Goal: Task Accomplishment & Management: Use online tool/utility

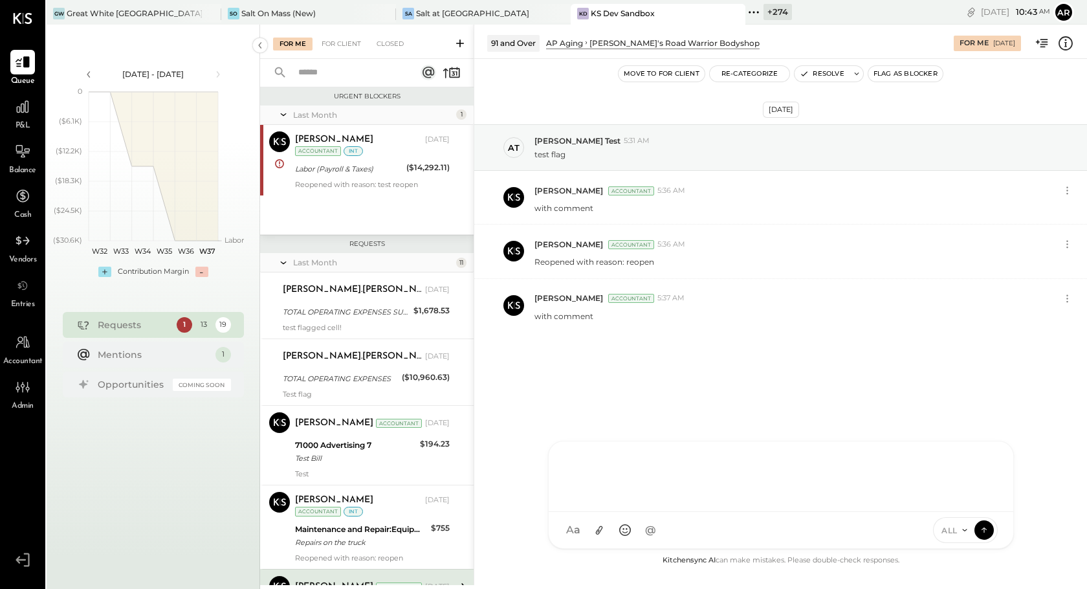
scroll to position [255, 0]
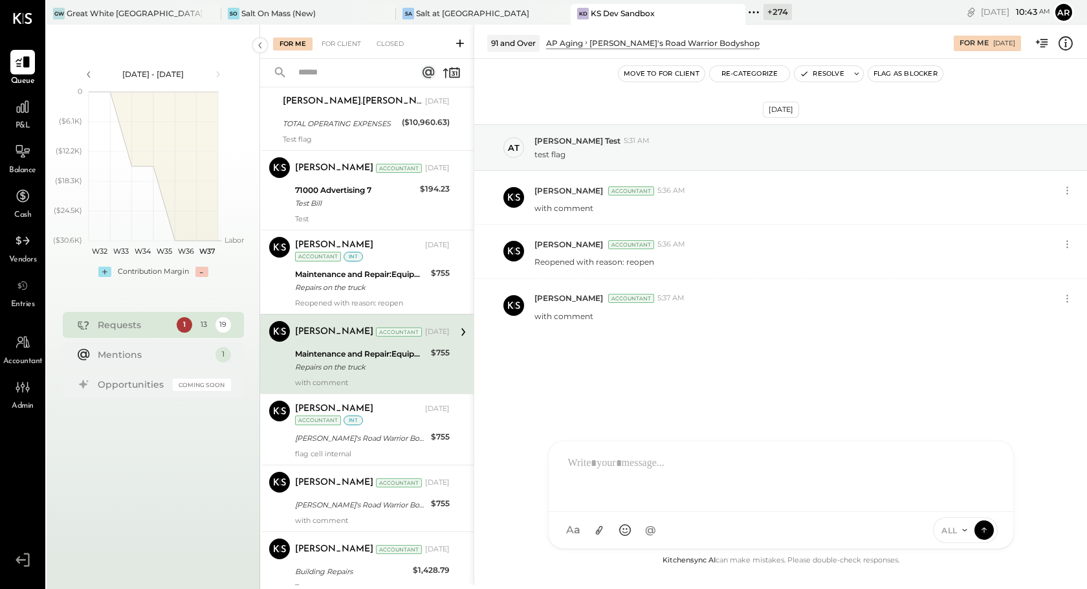
click at [746, 8] on icon at bounding box center [754, 12] width 17 height 17
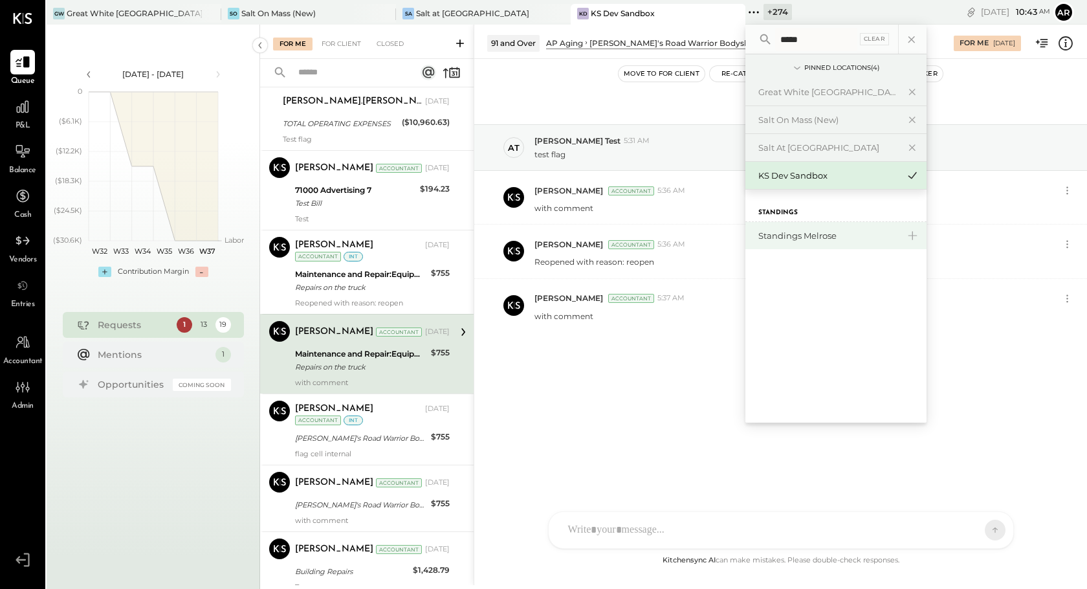
type input "*****"
click at [759, 237] on div "Standings Melrose" at bounding box center [829, 236] width 140 height 12
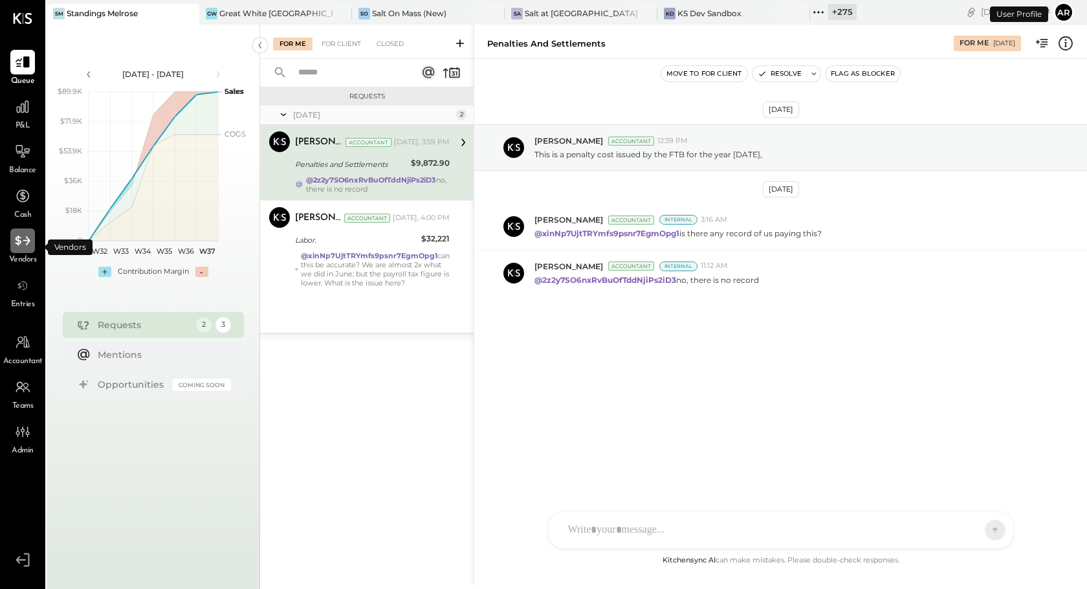
click at [19, 240] on icon at bounding box center [22, 241] width 15 height 10
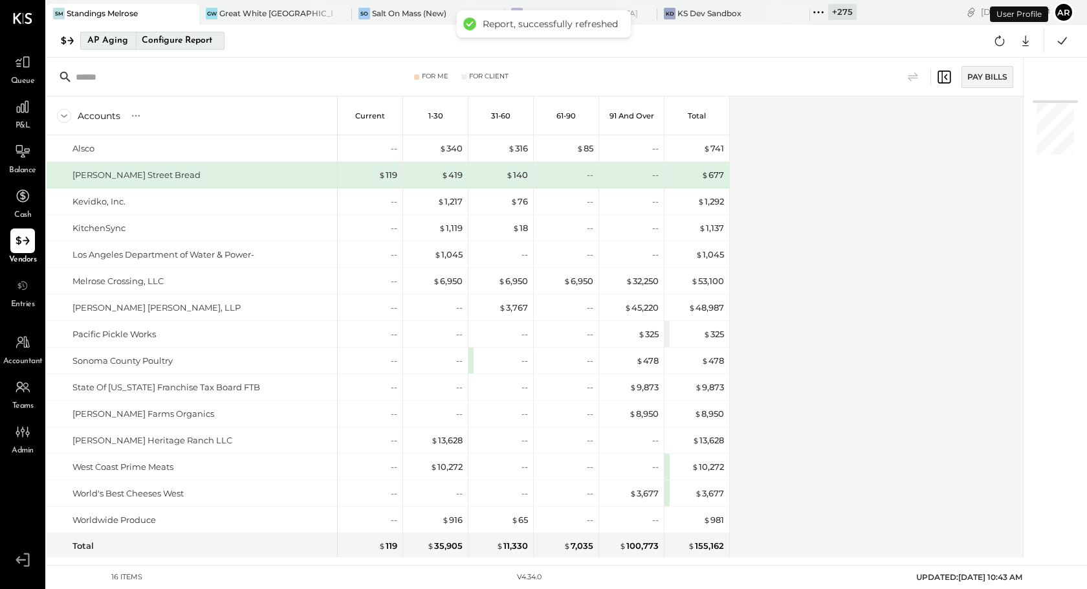
click at [173, 43] on div "Configure Report" at bounding box center [177, 40] width 82 height 17
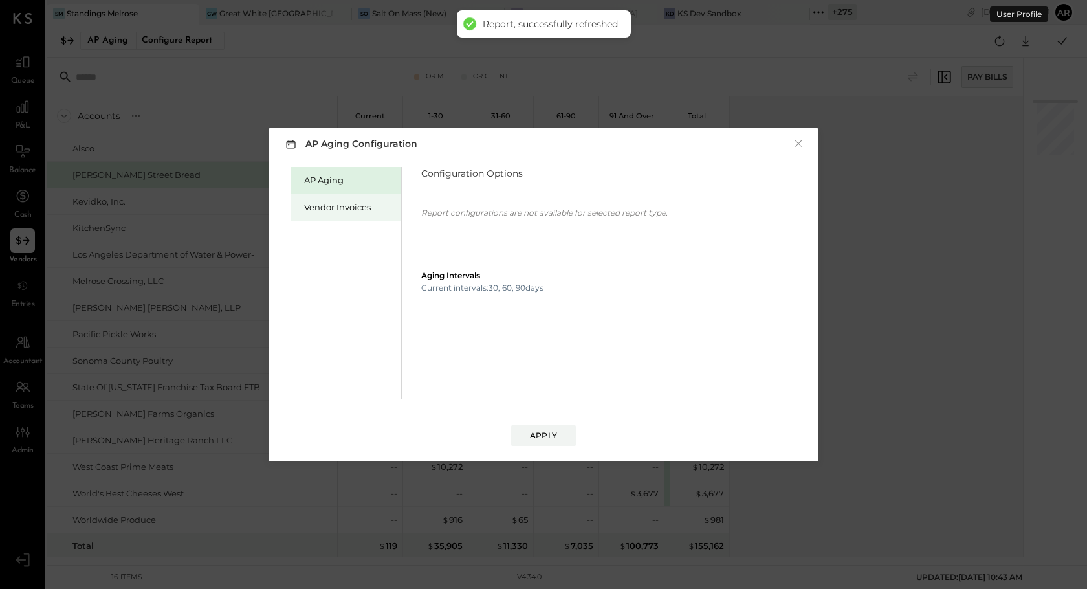
click at [331, 212] on div "Vendor Invoices" at bounding box center [349, 207] width 91 height 12
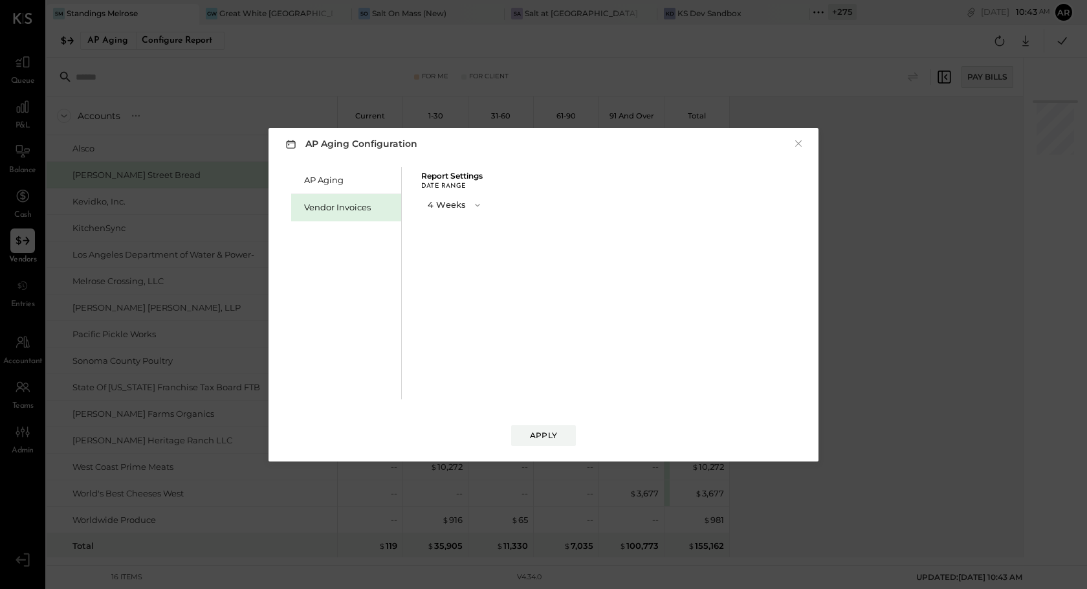
click at [452, 211] on button "4 Weeks" at bounding box center [455, 205] width 68 height 24
click at [457, 250] on span "13 Weeks" at bounding box center [448, 251] width 33 height 8
click at [557, 442] on button "Apply" at bounding box center [543, 435] width 65 height 21
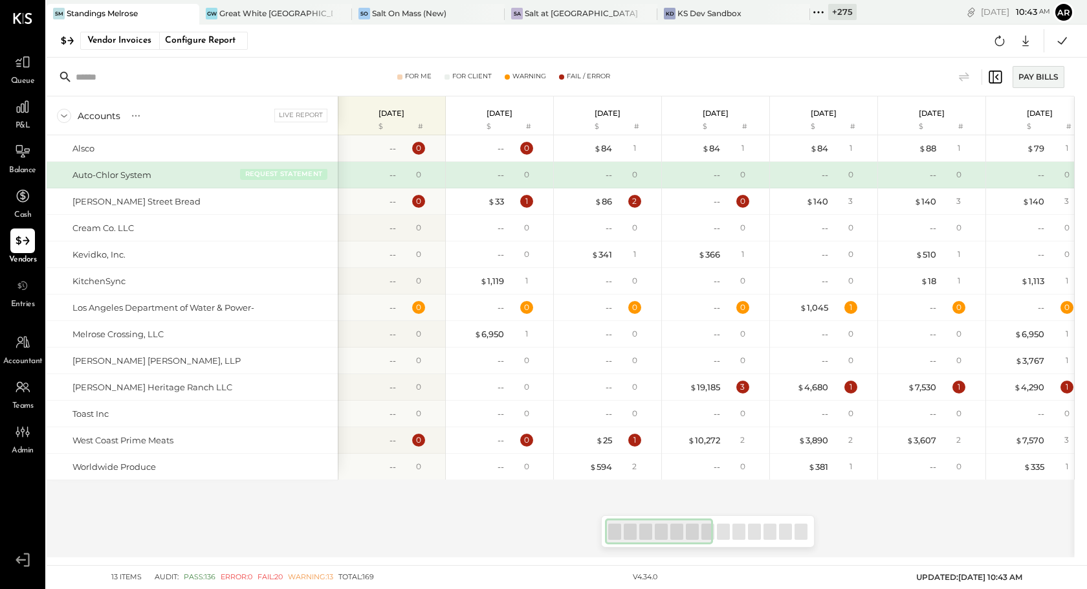
click at [266, 171] on button "REQUEST STATEMENT" at bounding box center [283, 174] width 87 height 12
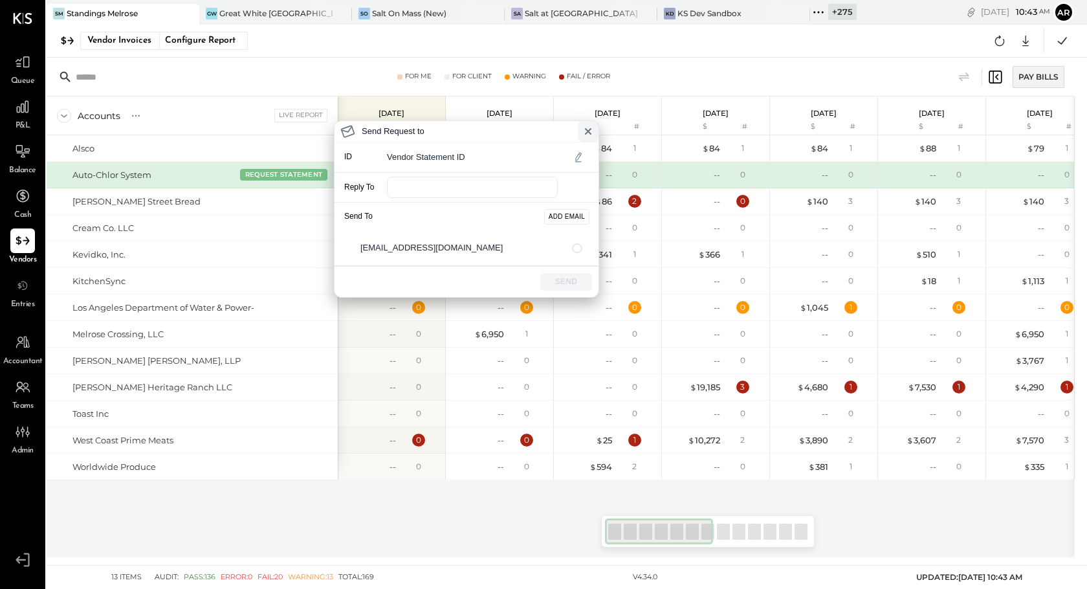
click at [586, 129] on icon at bounding box center [588, 131] width 5 height 5
